Goal: Information Seeking & Learning: Check status

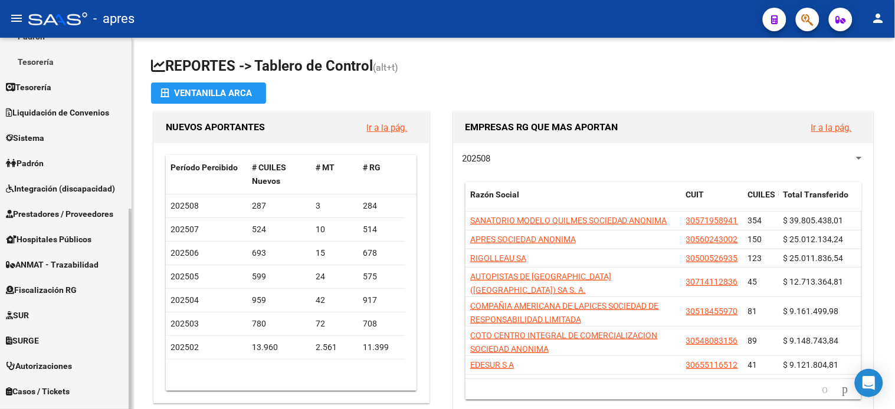
scroll to position [317, 0]
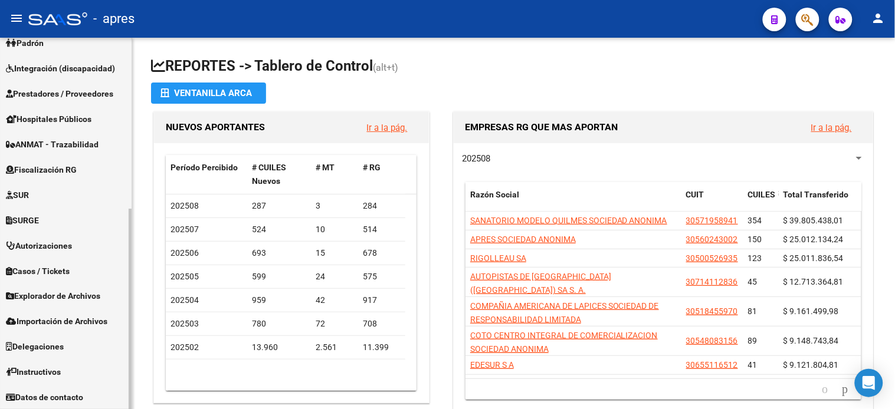
click at [59, 167] on span "Fiscalización RG" at bounding box center [41, 169] width 71 height 13
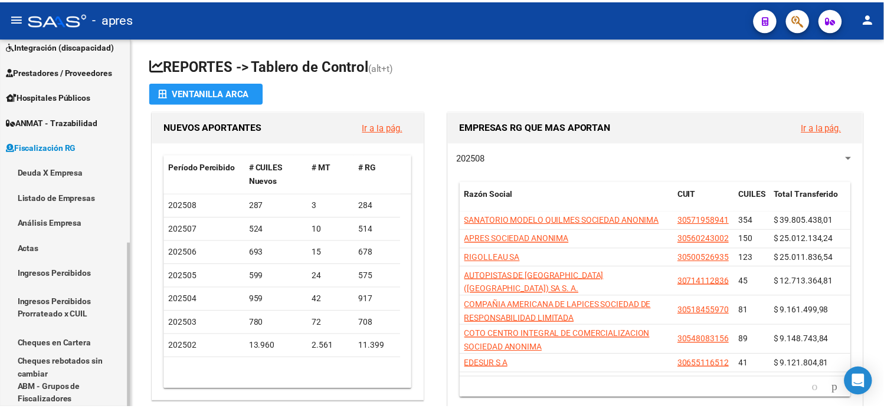
scroll to position [140, 0]
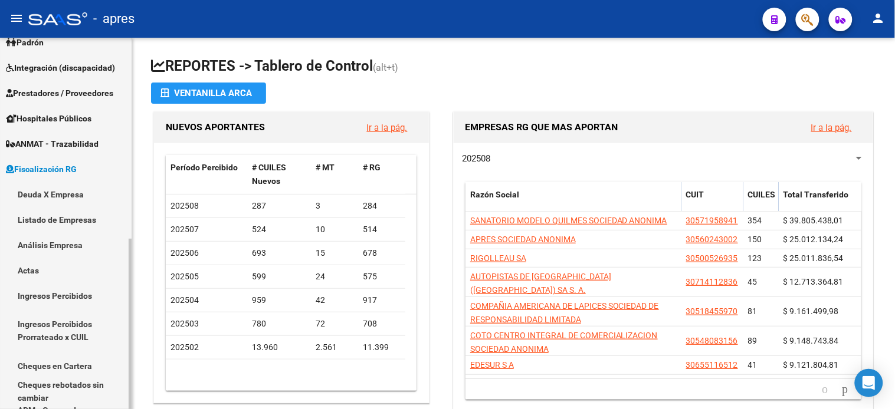
drag, startPoint x: 61, startPoint y: 195, endPoint x: 106, endPoint y: 197, distance: 44.9
click at [61, 195] on link "Deuda X Empresa" at bounding box center [66, 194] width 132 height 25
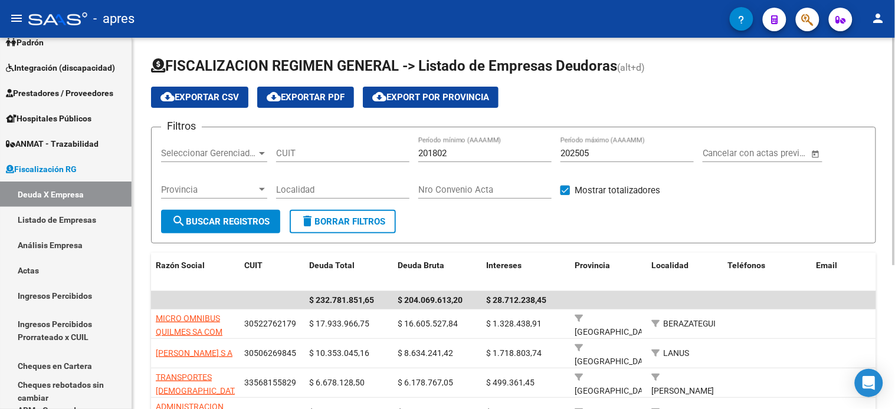
click at [336, 159] on input "CUIT" at bounding box center [342, 153] width 133 height 11
type input "27-16394076-6"
click at [598, 150] on input "202505" at bounding box center [627, 153] width 133 height 11
type input "202507"
click at [242, 230] on button "search Buscar Registros" at bounding box center [220, 222] width 119 height 24
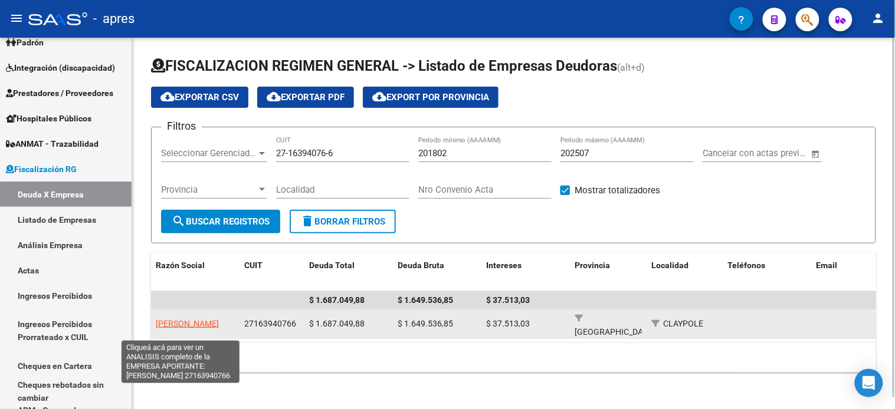
click at [189, 320] on span "ARCE BORBA EULALIA" at bounding box center [187, 323] width 63 height 9
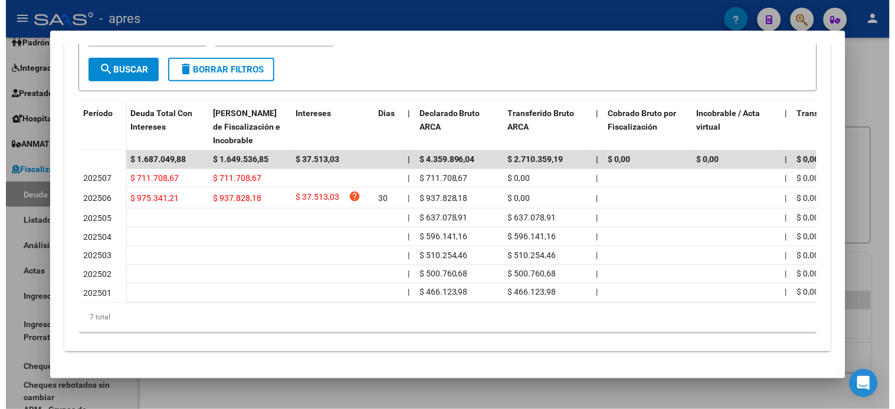
scroll to position [227, 0]
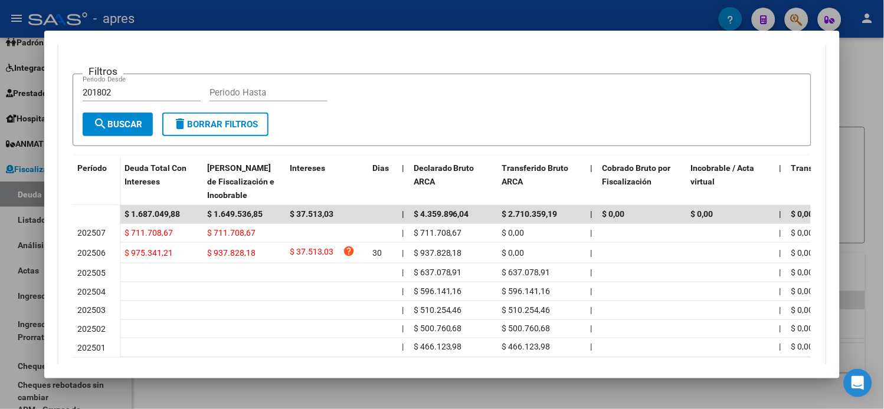
click at [853, 57] on div at bounding box center [442, 204] width 884 height 409
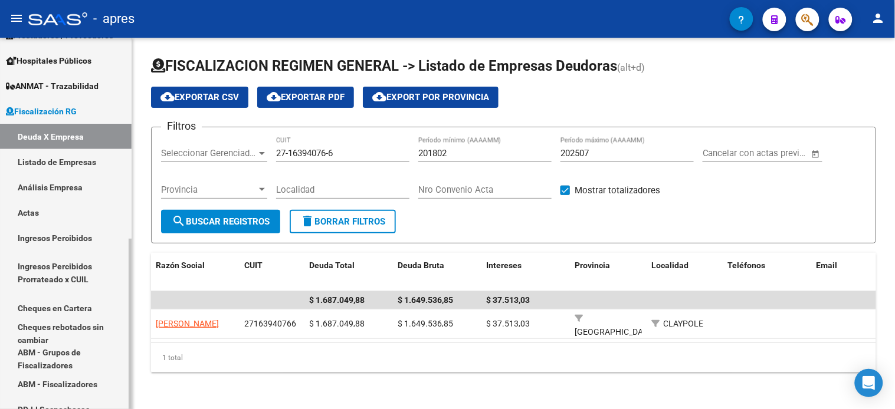
scroll to position [393, 0]
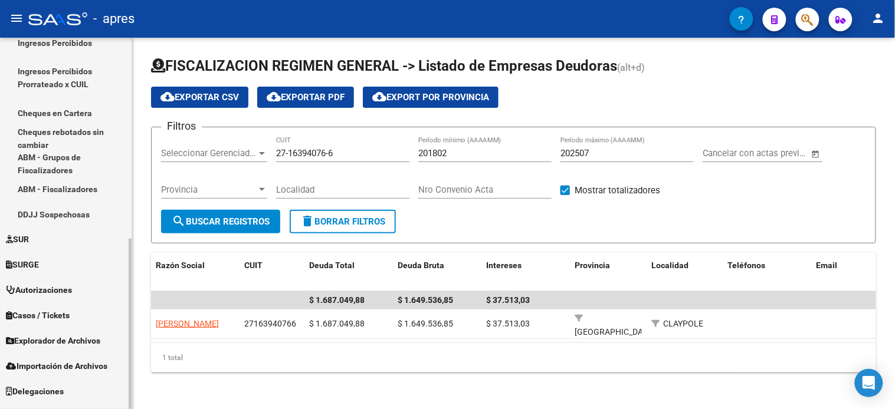
click at [55, 346] on span "Explorador de Archivos" at bounding box center [53, 341] width 94 height 13
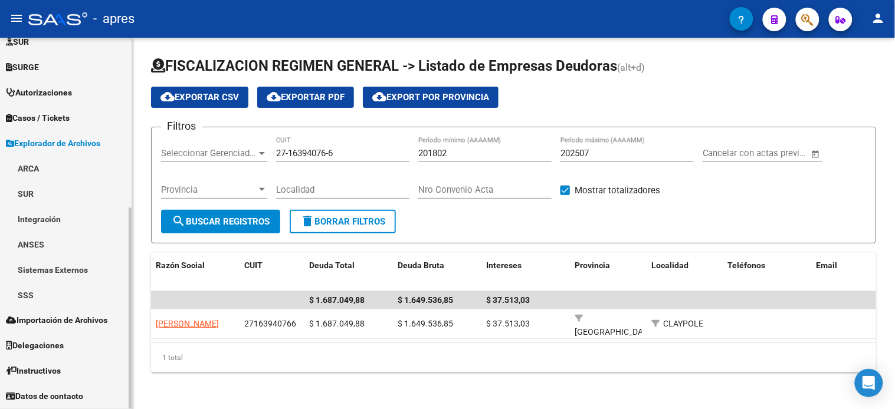
scroll to position [292, 0]
click at [61, 176] on link "ARCA" at bounding box center [66, 168] width 132 height 25
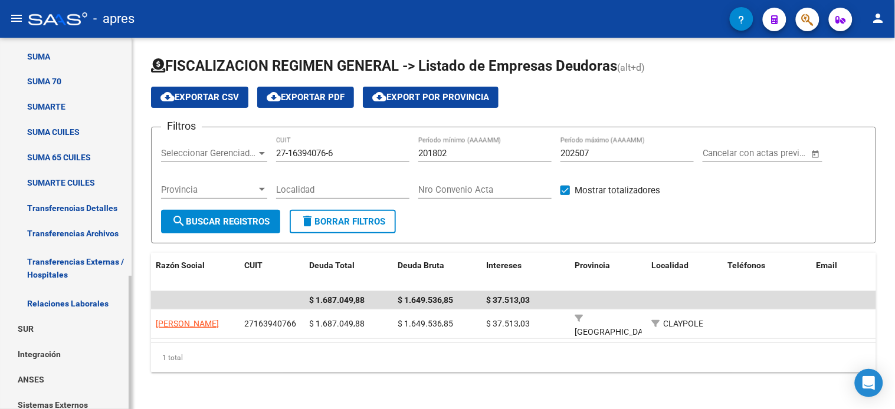
scroll to position [555, 0]
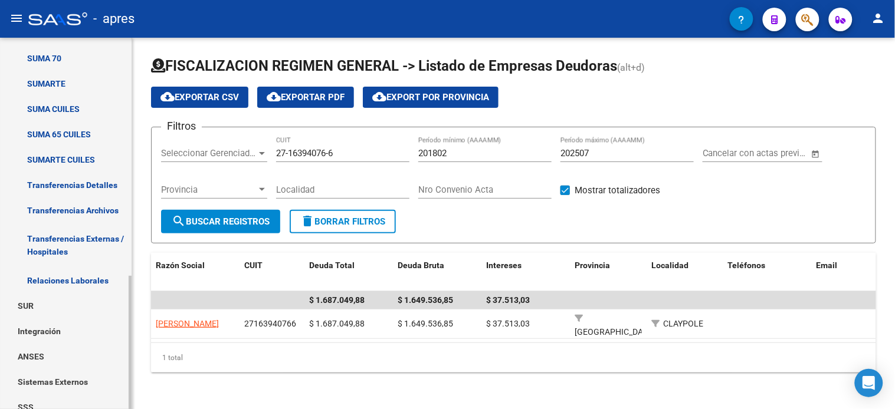
click at [84, 184] on link "Transferencias Detalles" at bounding box center [66, 185] width 132 height 25
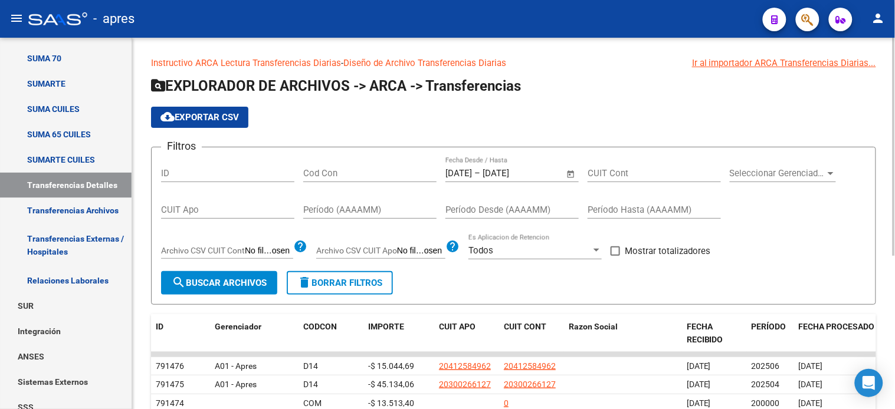
click at [569, 172] on span "Open calendar" at bounding box center [571, 174] width 28 height 28
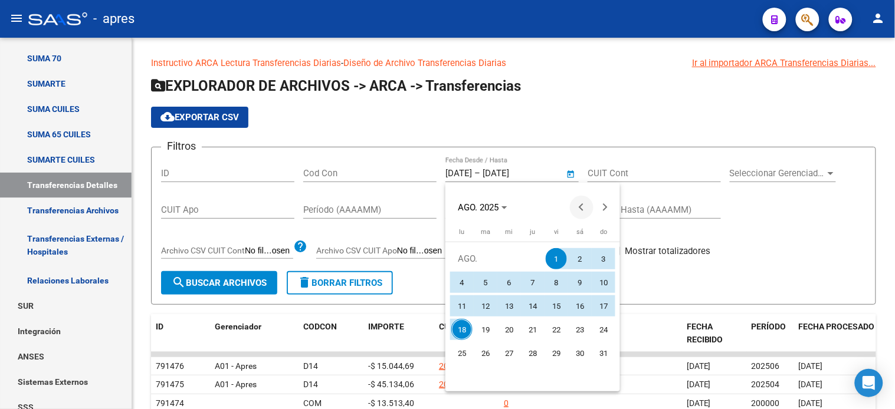
click at [576, 209] on span "Previous month" at bounding box center [582, 208] width 24 height 24
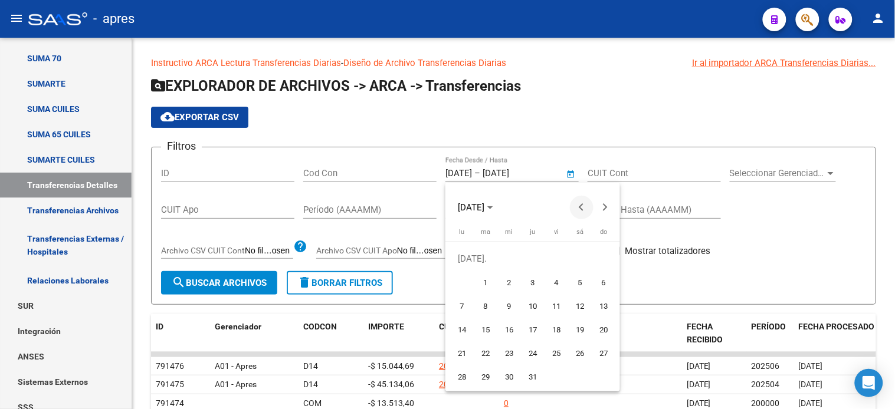
click at [577, 209] on span "Previous month" at bounding box center [582, 208] width 24 height 24
click at [598, 257] on span "1" at bounding box center [603, 258] width 21 height 21
type input "[DATE]"
click at [603, 210] on button "Next month" at bounding box center [606, 208] width 24 height 24
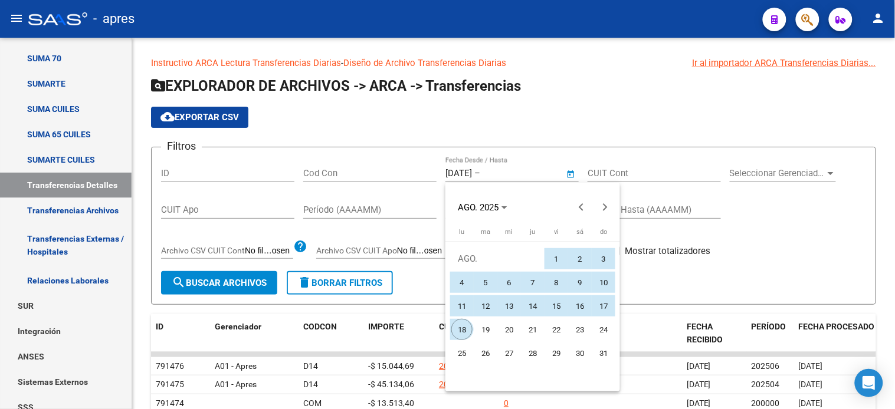
click at [464, 329] on span "18" at bounding box center [461, 329] width 21 height 21
type input "[DATE]"
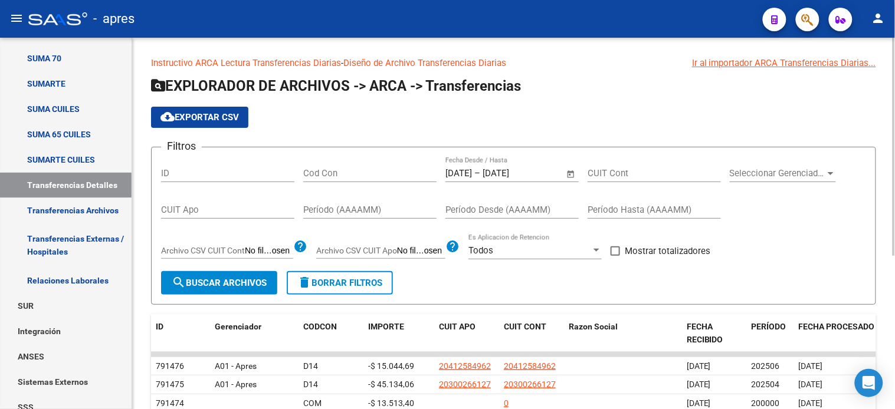
click at [204, 210] on input "CUIT Apo" at bounding box center [227, 210] width 133 height 11
type input "20-34605771-9"
drag, startPoint x: 232, startPoint y: 290, endPoint x: 303, endPoint y: 290, distance: 70.2
click at [232, 290] on button "search Buscar Archivos" at bounding box center [219, 283] width 116 height 24
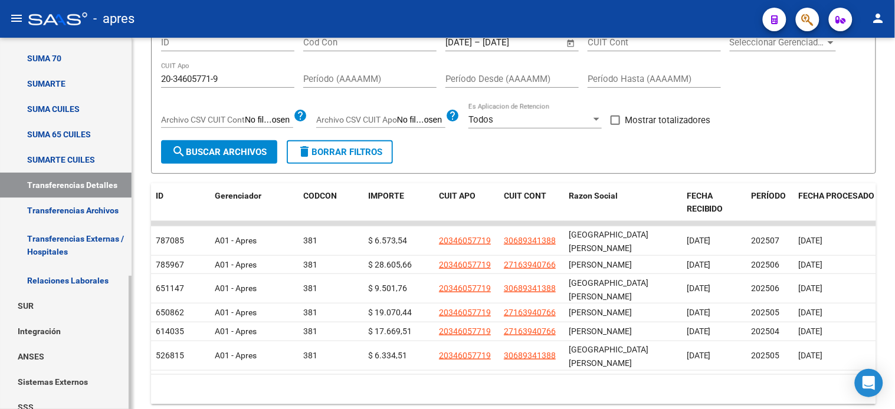
click at [94, 214] on link "Transferencias Archivos" at bounding box center [66, 210] width 132 height 25
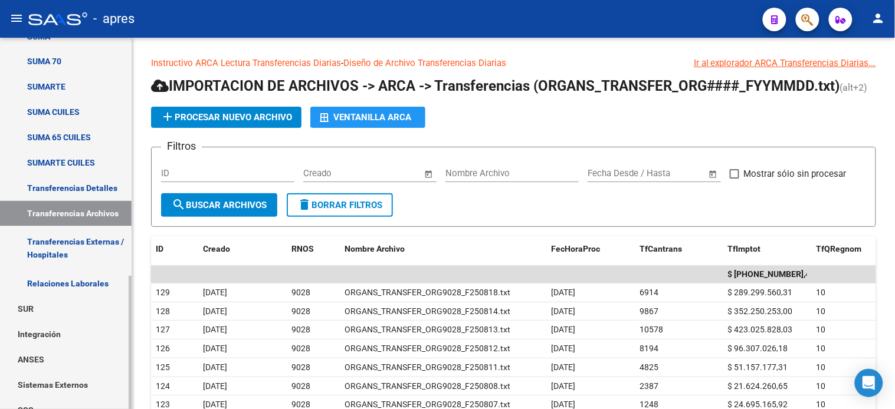
scroll to position [555, 0]
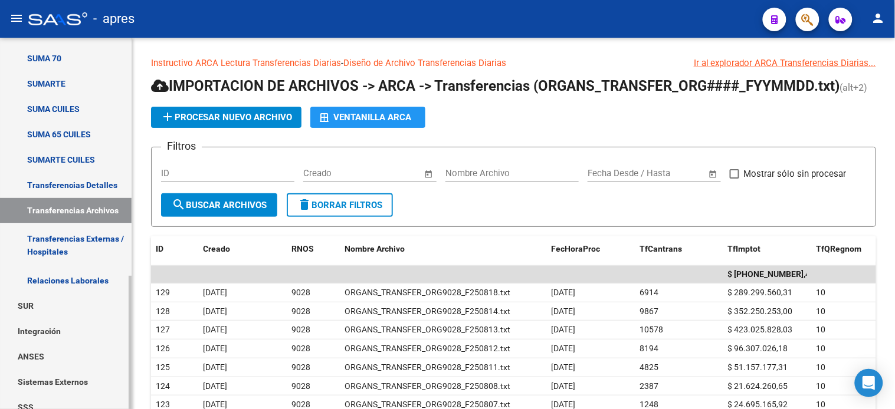
click at [75, 184] on link "Transferencias Detalles" at bounding box center [66, 185] width 132 height 25
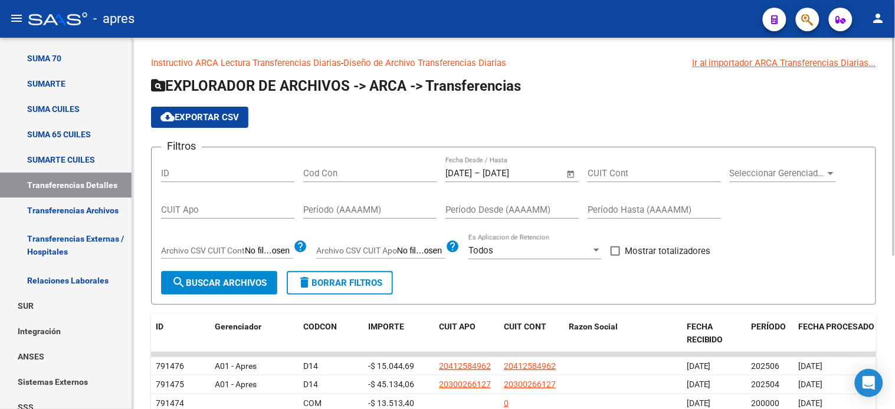
click at [569, 173] on span "Open calendar" at bounding box center [571, 174] width 28 height 28
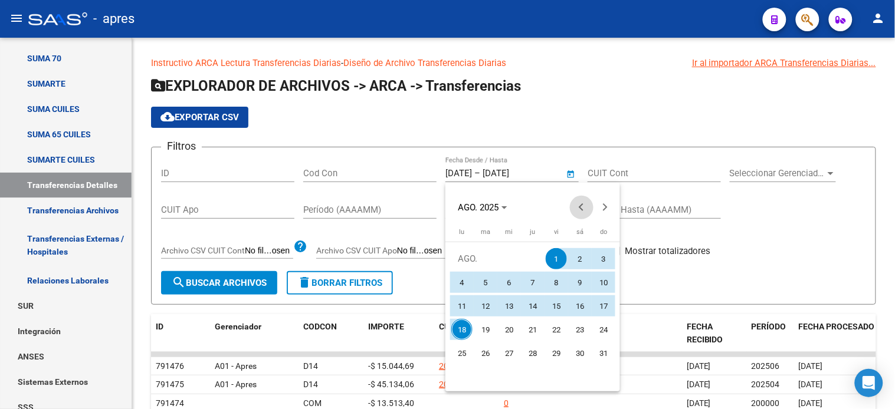
click at [579, 210] on span "Previous month" at bounding box center [582, 208] width 24 height 24
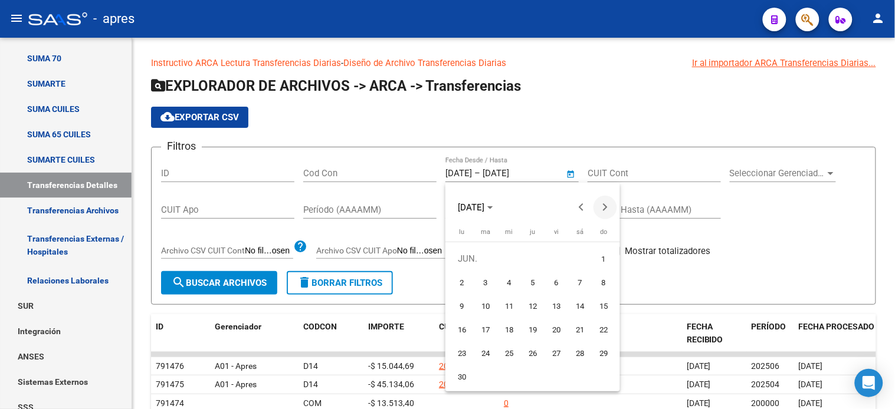
drag, startPoint x: 604, startPoint y: 258, endPoint x: 616, endPoint y: 217, distance: 42.4
click at [605, 257] on span "1" at bounding box center [603, 258] width 21 height 21
type input "[DATE]"
click at [610, 205] on span "Next month" at bounding box center [606, 208] width 24 height 24
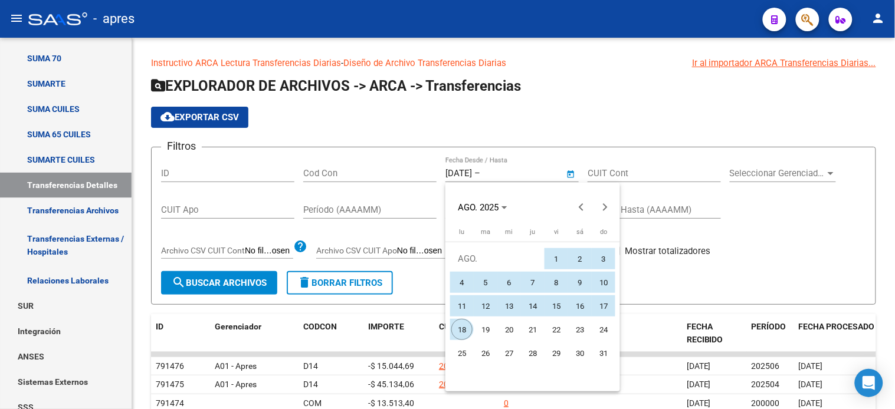
click at [467, 322] on span "18" at bounding box center [461, 329] width 21 height 21
type input "[DATE]"
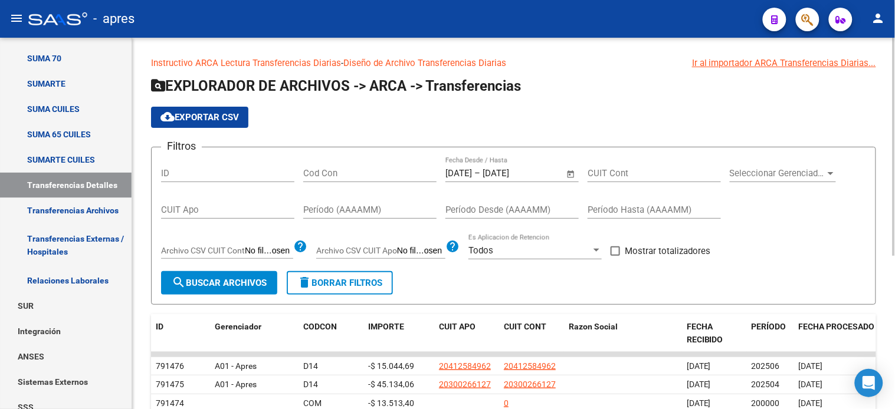
click at [229, 213] on input "CUIT Apo" at bounding box center [227, 210] width 133 height 11
type input "20-34605771-9"
click at [212, 253] on span "Archivo CSV CUIT Cont" at bounding box center [203, 250] width 84 height 9
click at [245, 253] on input "Archivo CSV CUIT Cont" at bounding box center [269, 251] width 48 height 11
click at [535, 254] on div "Todos" at bounding box center [529, 250] width 123 height 11
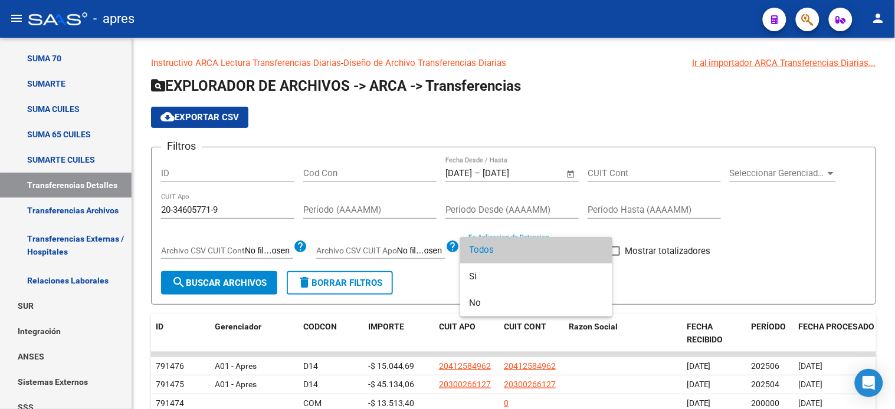
click at [535, 251] on span "Todos" at bounding box center [536, 250] width 133 height 27
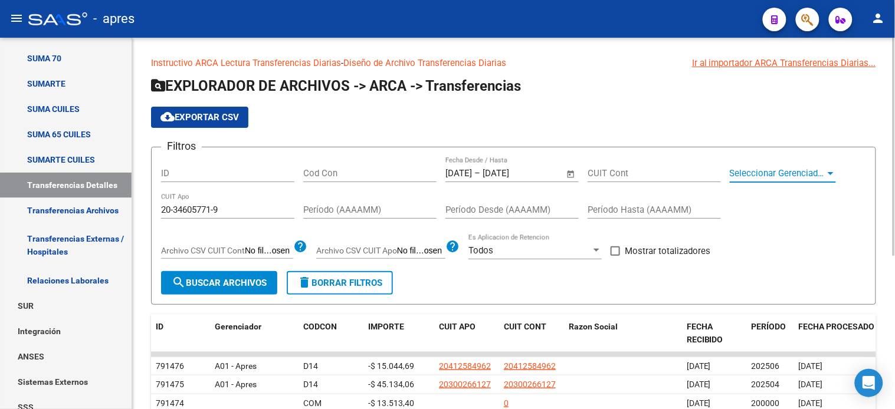
click at [751, 171] on span "Seleccionar Gerenciador" at bounding box center [778, 173] width 96 height 11
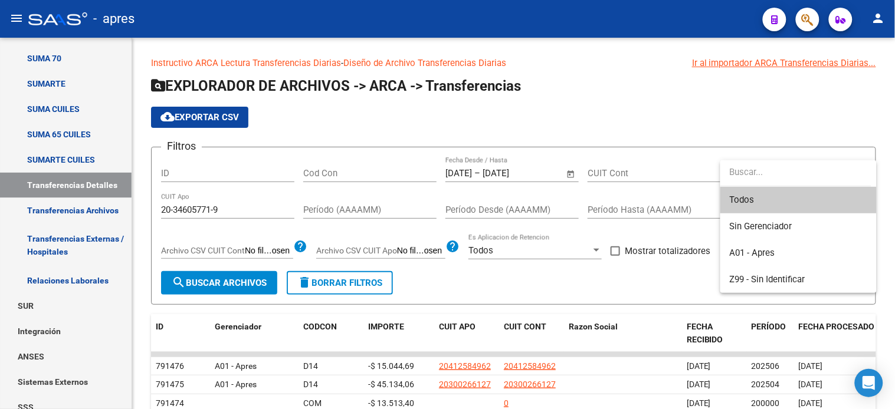
click at [751, 171] on input "dropdown search" at bounding box center [795, 172] width 151 height 27
click at [676, 124] on div at bounding box center [447, 204] width 895 height 409
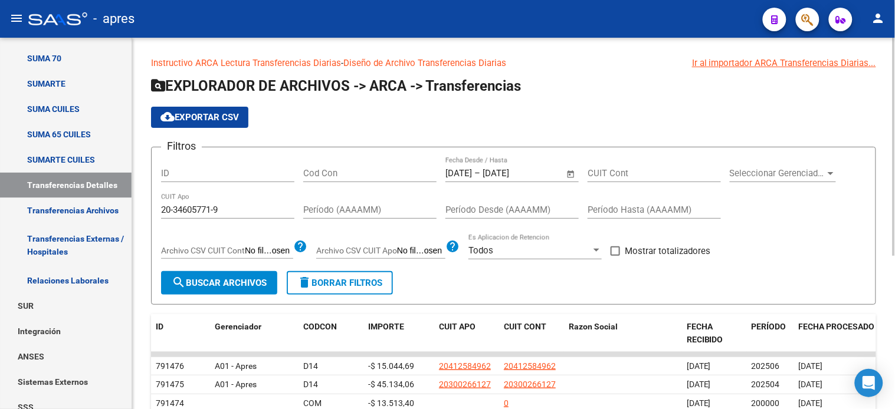
click at [348, 178] on input "Cod Con" at bounding box center [369, 173] width 133 height 11
click at [208, 291] on button "search Buscar Archivos" at bounding box center [219, 283] width 116 height 24
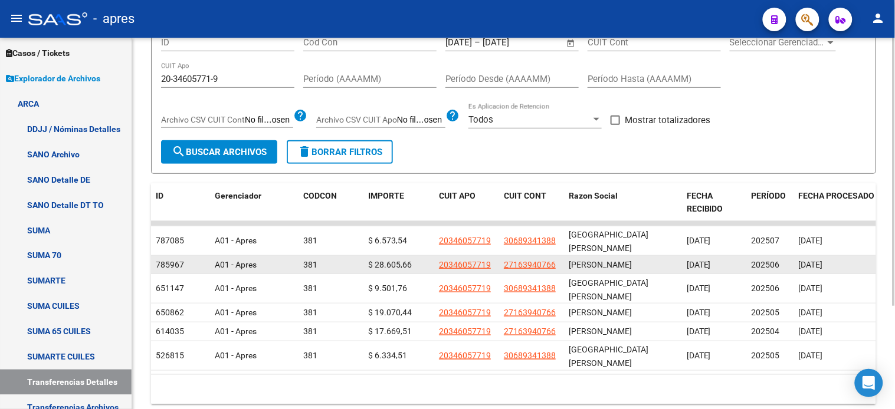
click at [386, 260] on span "$ 28.605,66" at bounding box center [390, 264] width 44 height 9
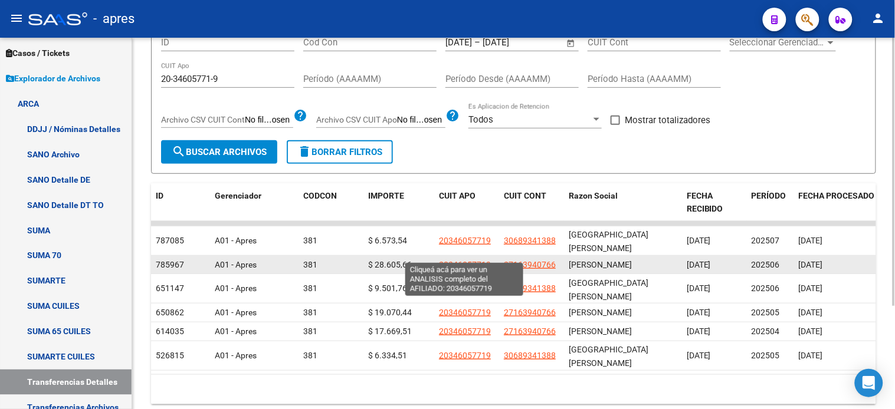
click at [479, 260] on span "20346057719" at bounding box center [465, 264] width 52 height 9
copy span "28.605,66"
type textarea "20346057719"
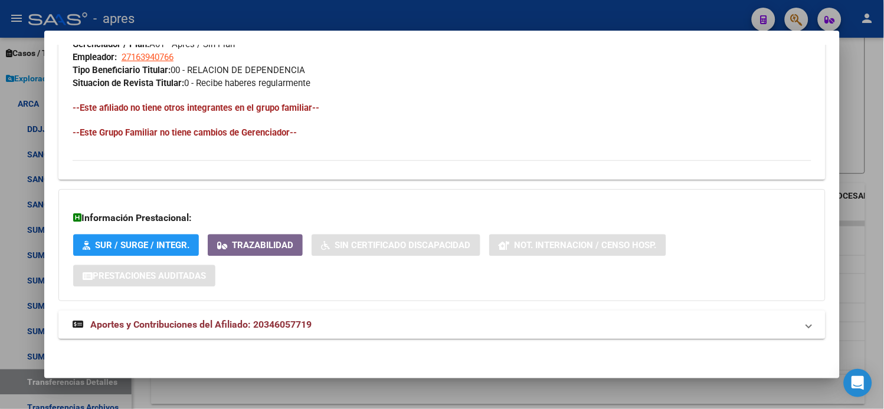
scroll to position [608, 0]
click at [192, 320] on span "Aportes y Contribuciones del Afiliado: 20346057719" at bounding box center [200, 323] width 221 height 11
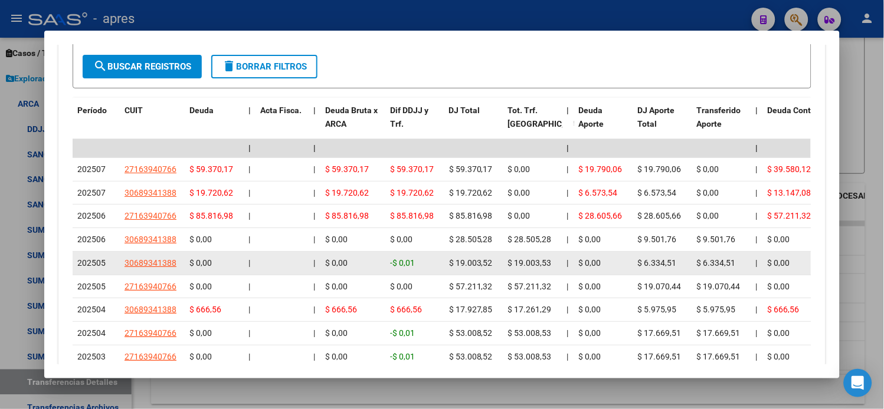
scroll to position [1070, 0]
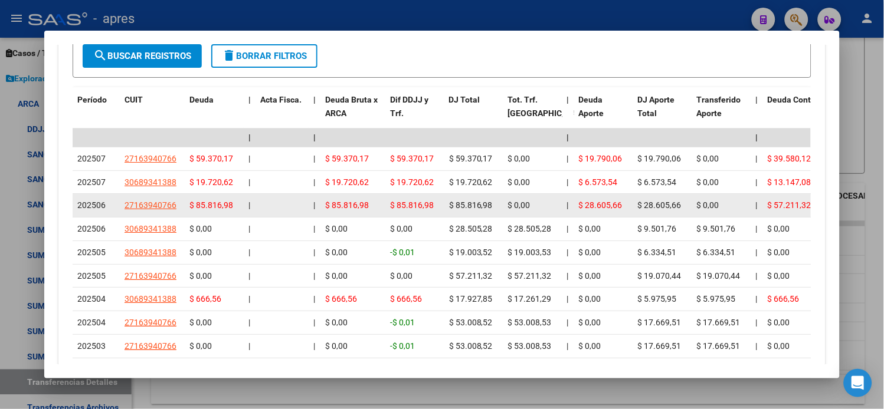
click at [527, 208] on div "$ 0,00" at bounding box center [533, 206] width 50 height 14
click at [583, 203] on span "$ 28.605,66" at bounding box center [601, 205] width 44 height 9
click at [583, 204] on span "$ 28.605,66" at bounding box center [601, 205] width 44 height 9
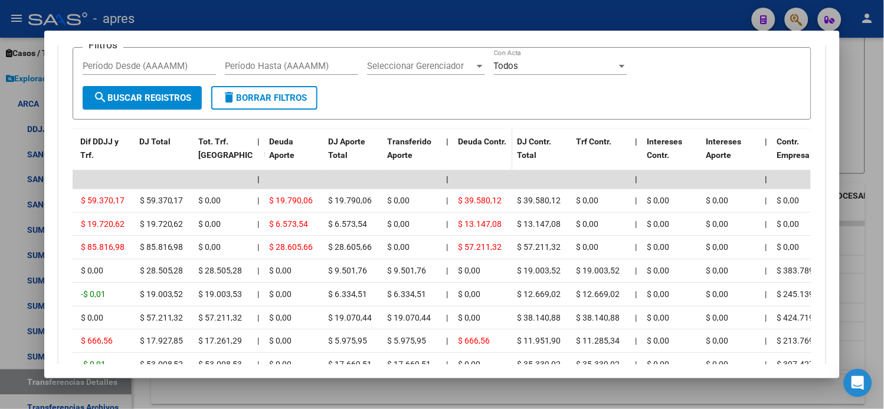
scroll to position [996, 0]
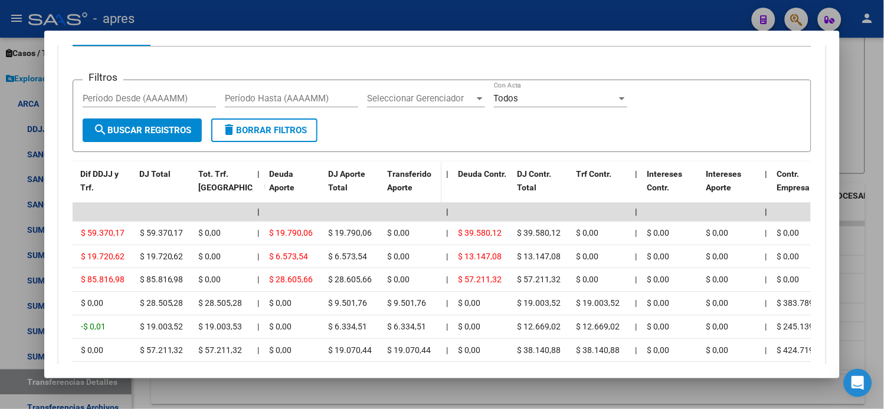
click at [394, 177] on span "Transferido Aporte" at bounding box center [409, 180] width 44 height 23
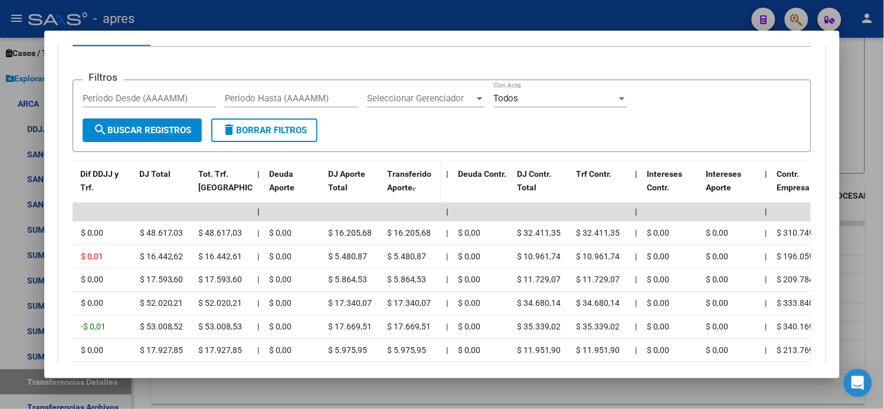
click at [394, 173] on span "Transferido Aporte" at bounding box center [409, 180] width 44 height 23
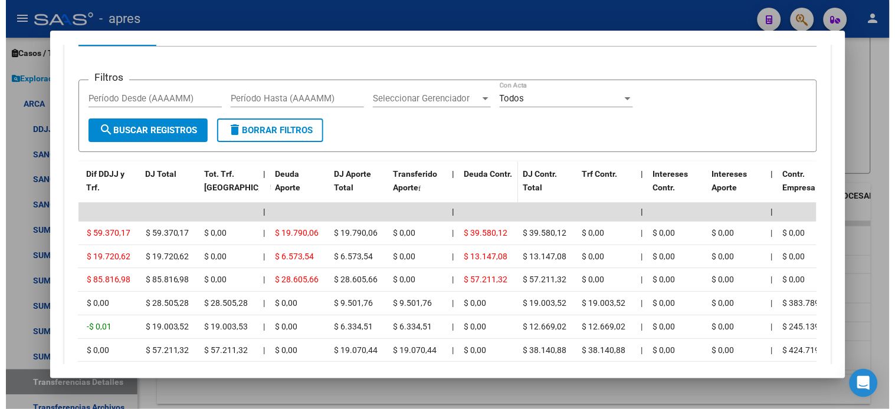
scroll to position [1062, 0]
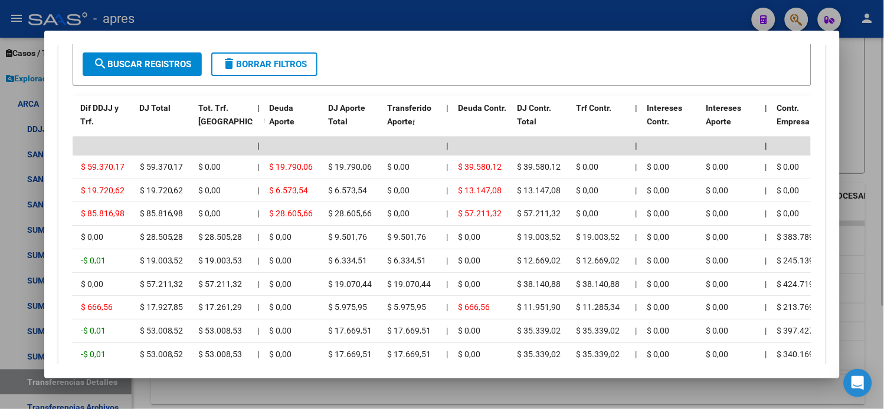
click at [858, 217] on div at bounding box center [442, 204] width 884 height 409
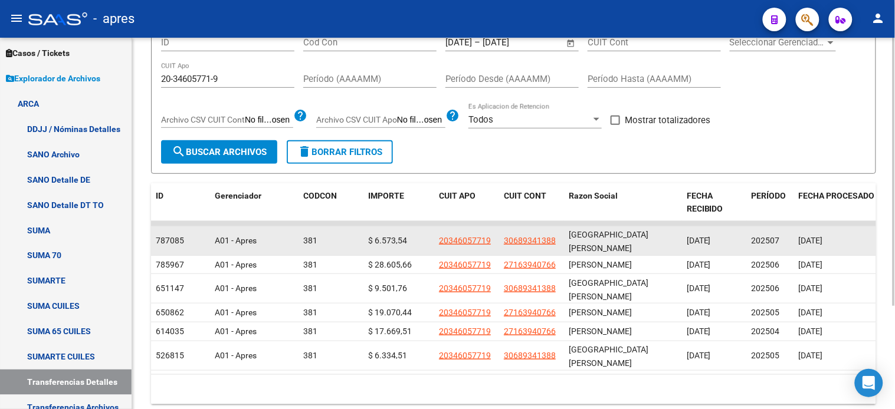
click at [815, 237] on span "[DATE]" at bounding box center [811, 240] width 24 height 9
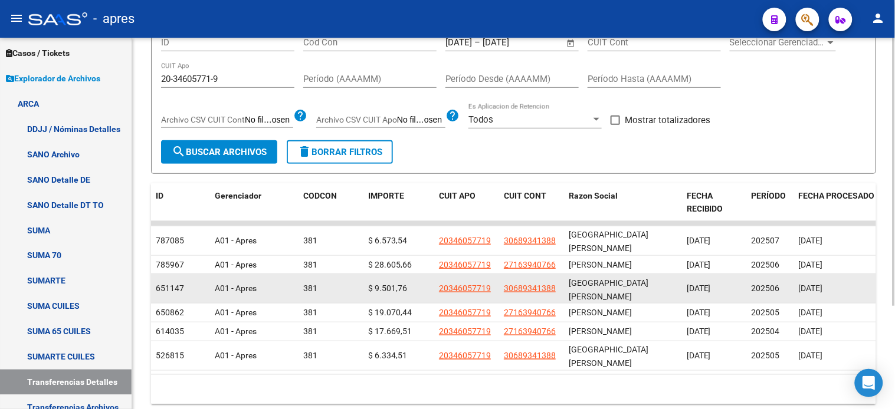
click at [817, 284] on span "16/07/2025" at bounding box center [811, 288] width 24 height 9
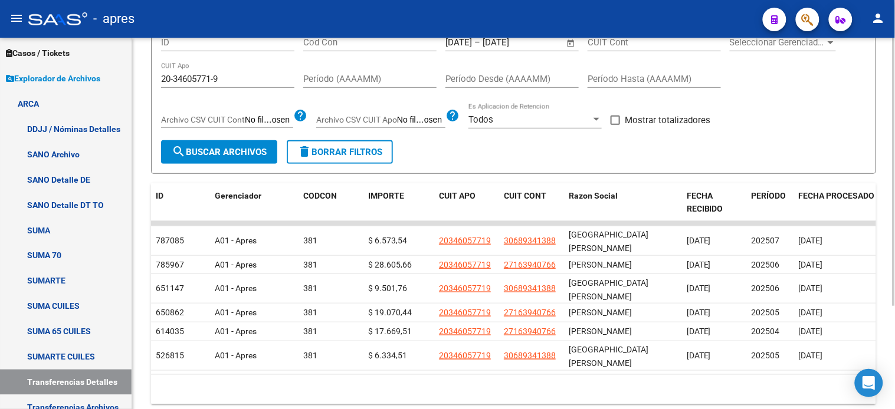
scroll to position [65, 0]
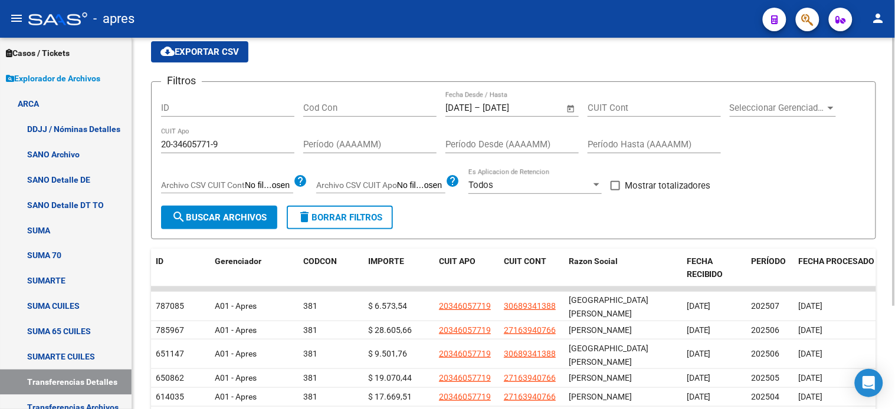
click at [214, 145] on input "20-34605771-9" at bounding box center [227, 144] width 133 height 11
drag, startPoint x: 203, startPoint y: 143, endPoint x: 224, endPoint y: 145, distance: 21.3
click at [224, 145] on input "20-34605771-9" at bounding box center [227, 144] width 133 height 11
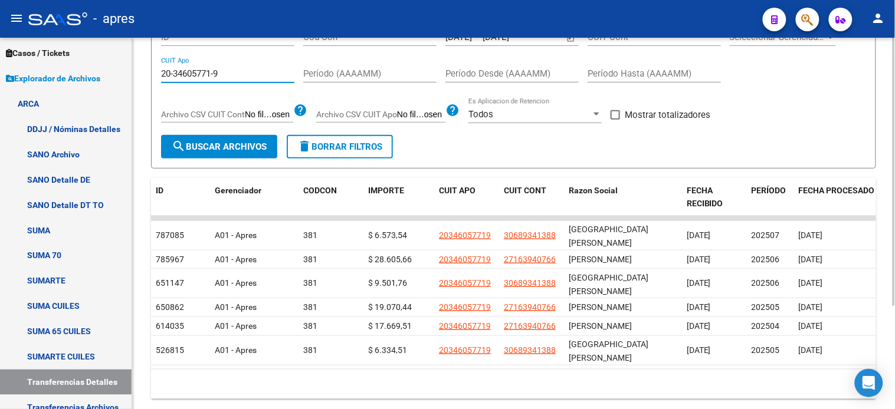
scroll to position [143, 0]
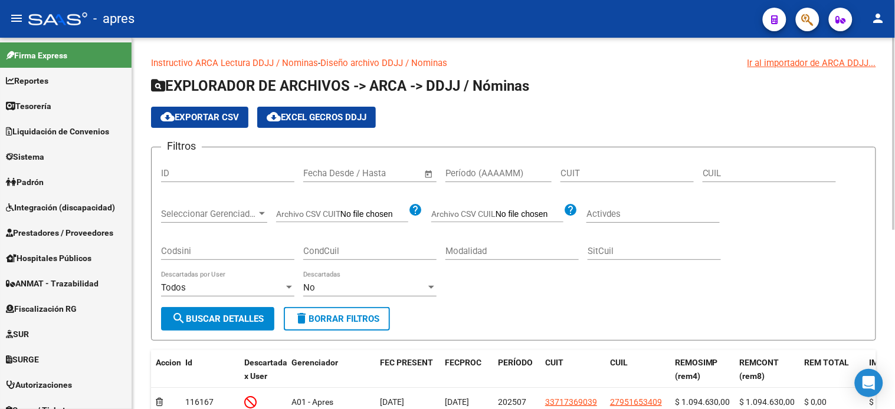
click at [373, 173] on input "text" at bounding box center [380, 173] width 57 height 11
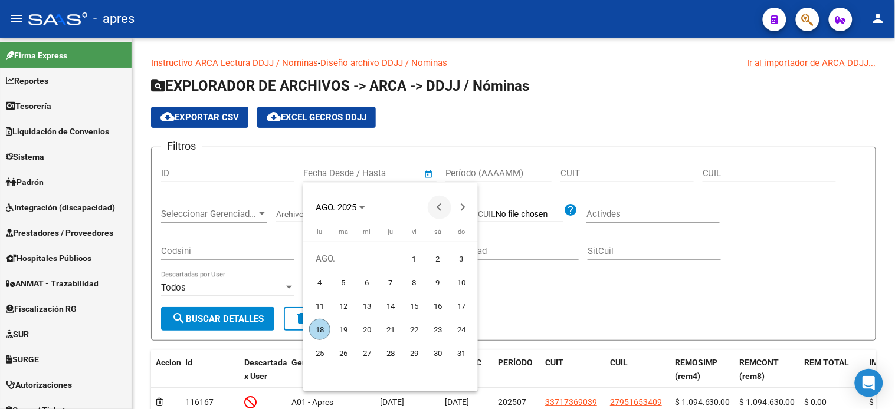
click at [440, 205] on button "Previous month" at bounding box center [440, 208] width 24 height 24
click at [458, 258] on span "1" at bounding box center [461, 258] width 21 height 21
type input "[DATE]"
click at [464, 209] on span "Next month" at bounding box center [463, 208] width 24 height 24
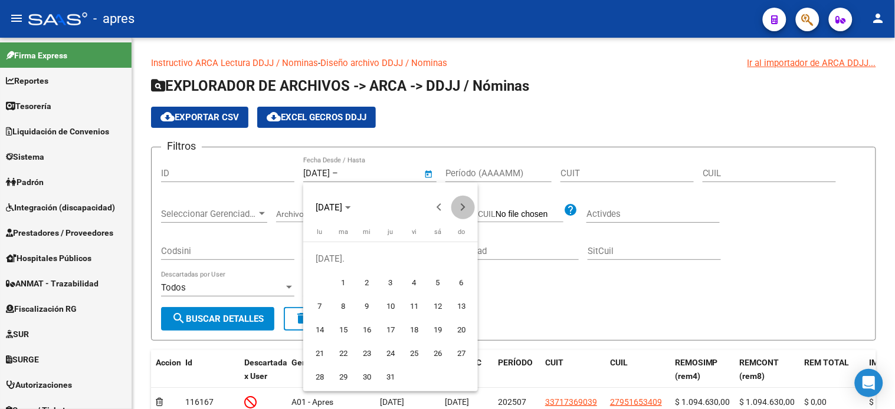
click at [464, 209] on span "Next month" at bounding box center [463, 208] width 24 height 24
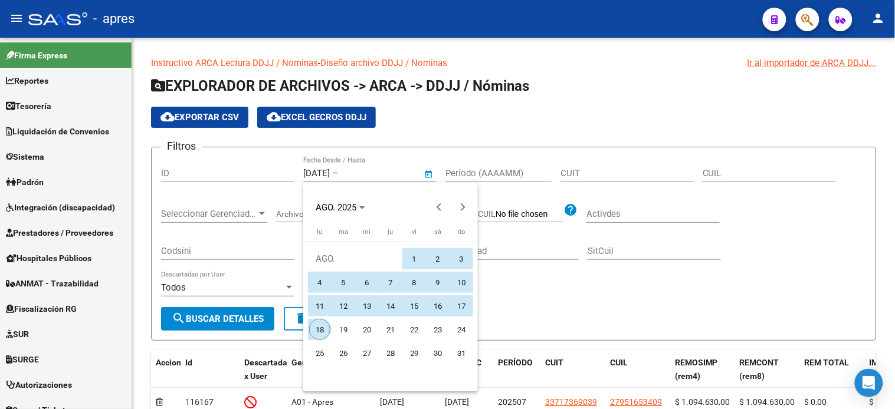
drag, startPoint x: 319, startPoint y: 331, endPoint x: 435, endPoint y: 289, distance: 124.1
click at [319, 331] on span "18" at bounding box center [319, 329] width 21 height 21
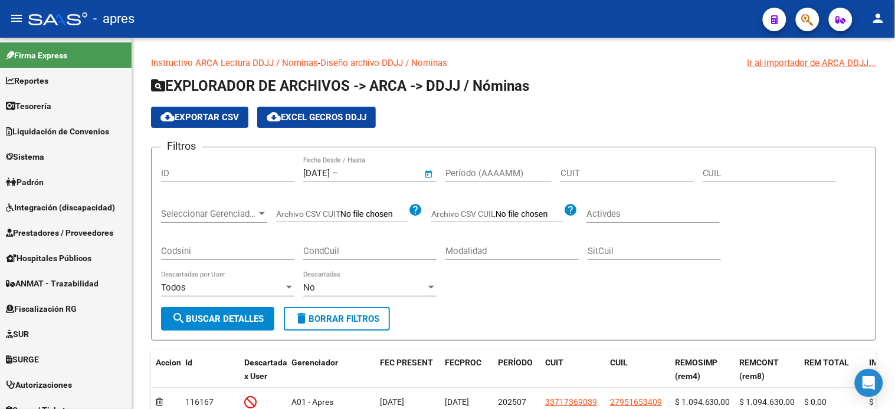
type input "[DATE]"
click at [597, 170] on input "CUIT" at bounding box center [627, 173] width 133 height 11
click at [717, 178] on input "CUIL" at bounding box center [769, 173] width 133 height 11
type input "20-34605771-9"
click at [223, 320] on span "search Buscar Detalles" at bounding box center [218, 319] width 92 height 11
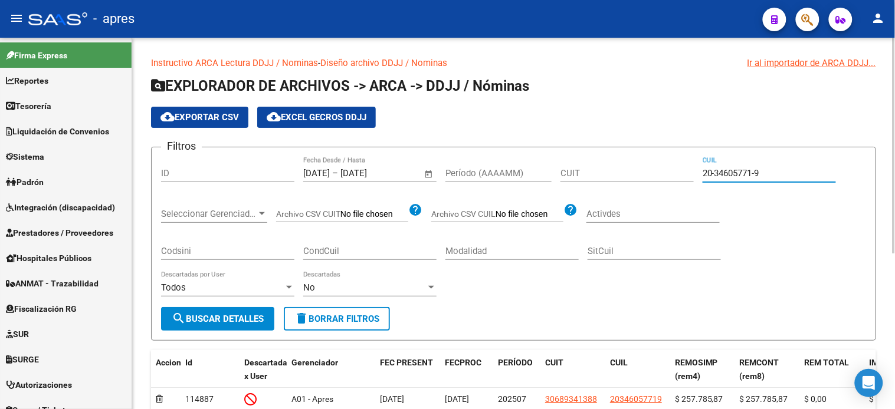
click at [736, 171] on input "20-34605771-9" at bounding box center [769, 173] width 133 height 11
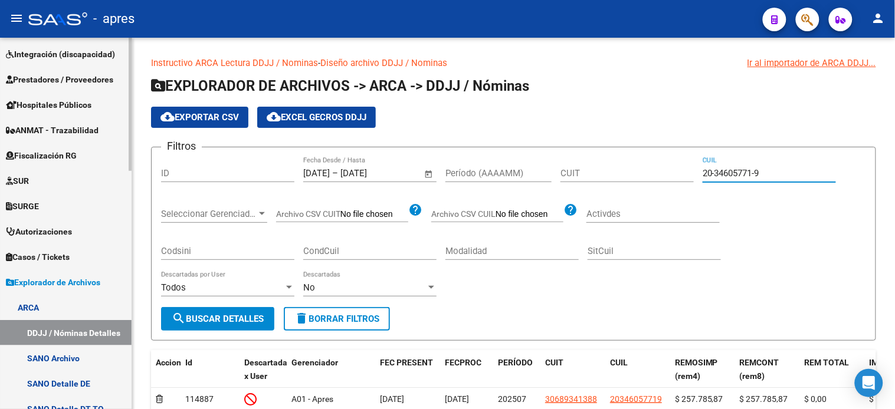
scroll to position [196, 0]
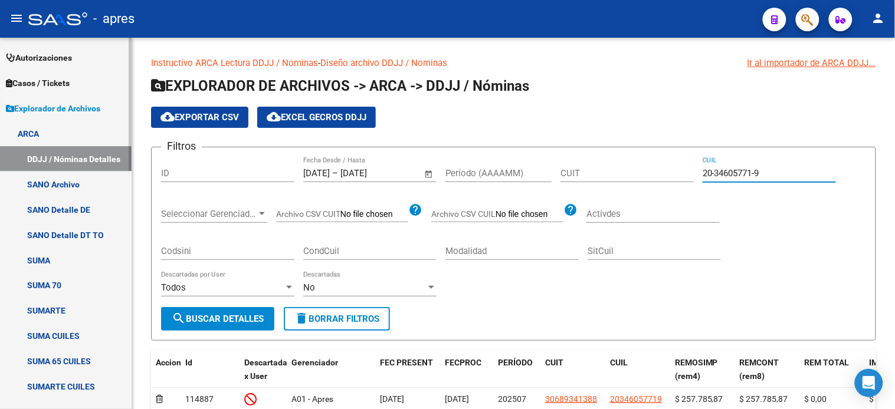
click at [34, 137] on link "ARCA" at bounding box center [66, 133] width 132 height 25
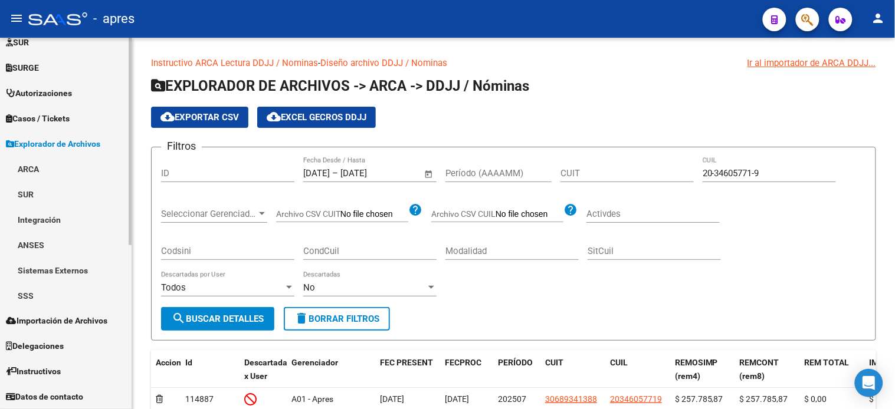
scroll to position [292, 0]
click at [56, 292] on link "SSS" at bounding box center [66, 295] width 132 height 25
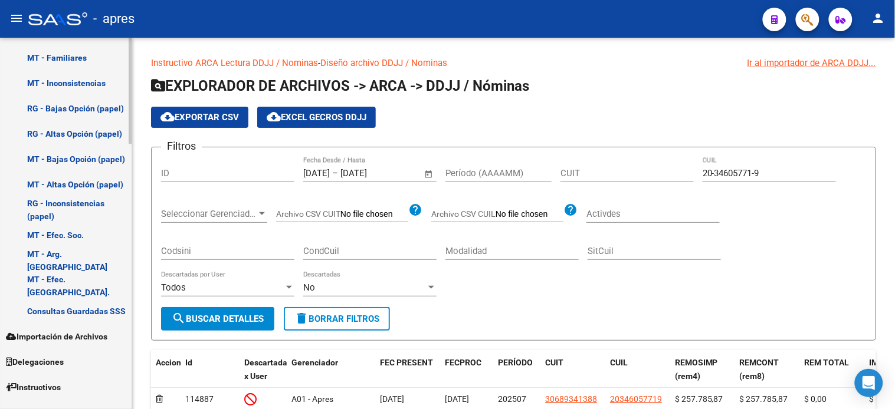
scroll to position [926, 0]
